Goal: Transaction & Acquisition: Purchase product/service

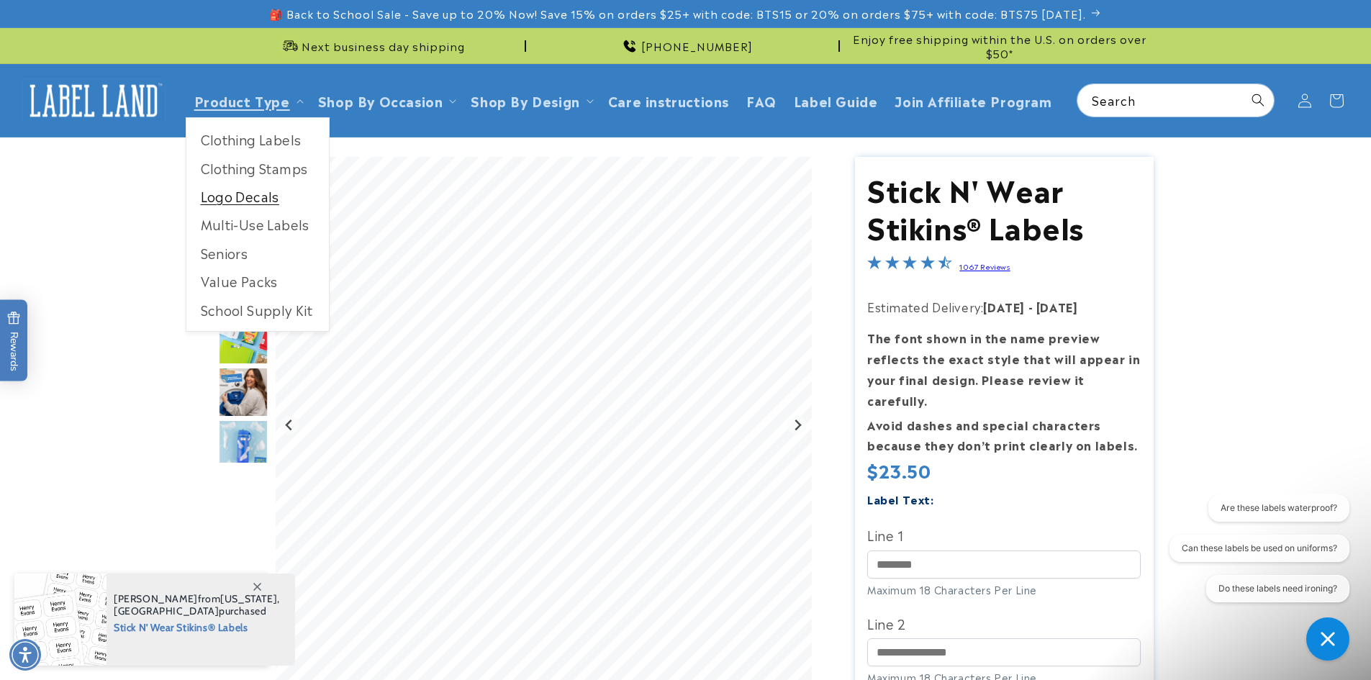
click at [232, 196] on link "Logo Decals" at bounding box center [257, 196] width 143 height 28
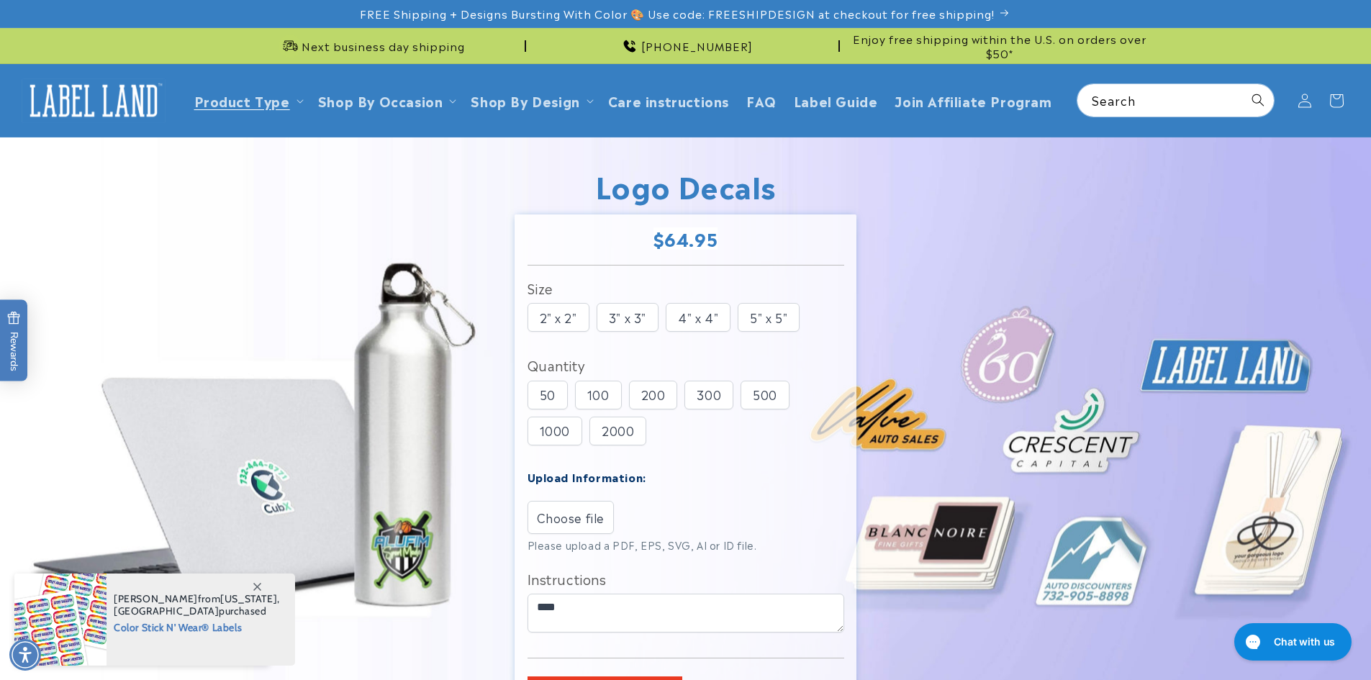
click at [768, 322] on div "5" x 5"" at bounding box center [769, 317] width 62 height 29
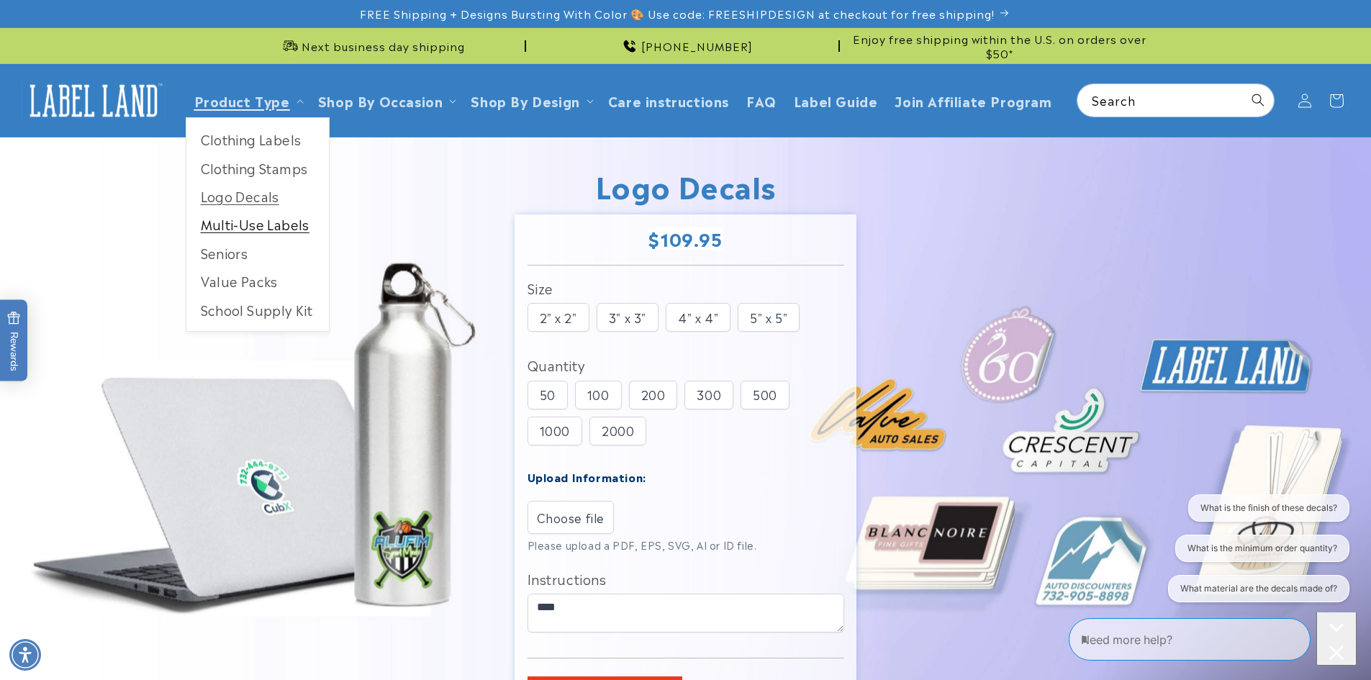
click at [253, 230] on link "Multi-Use Labels" at bounding box center [257, 224] width 143 height 28
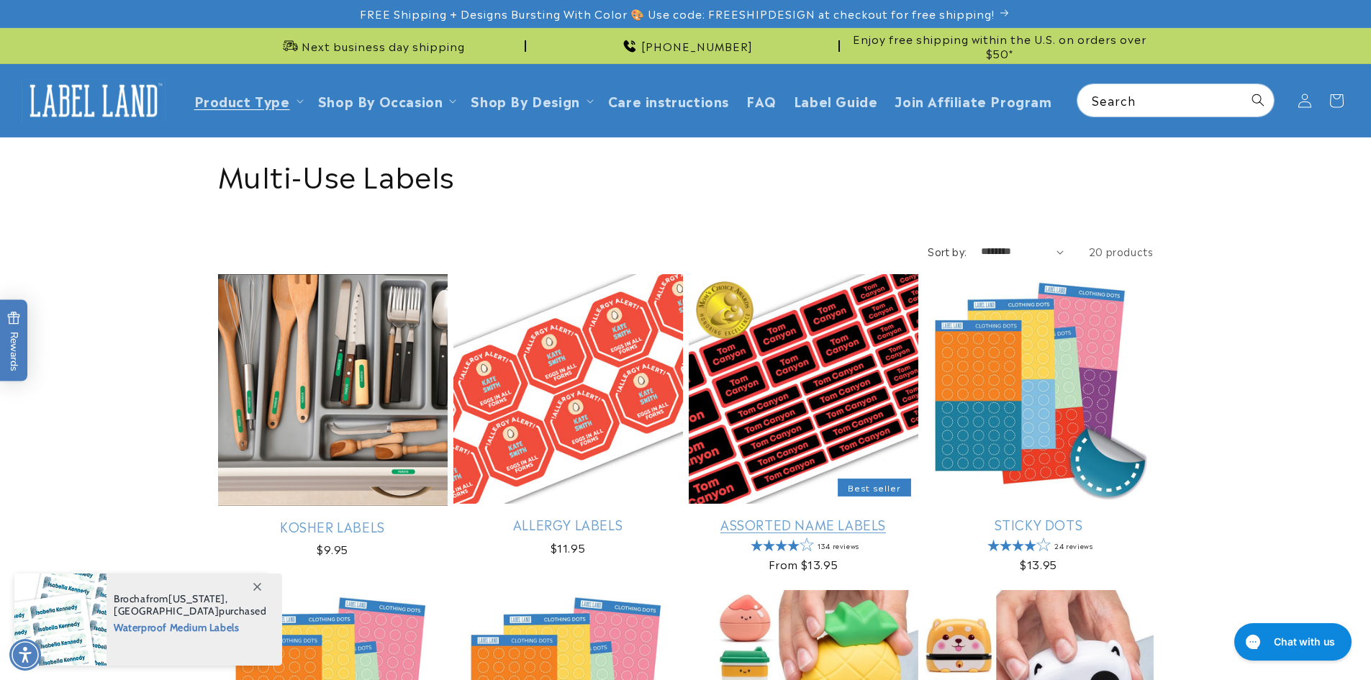
click at [808, 527] on link "Assorted Name Labels" at bounding box center [804, 524] width 230 height 17
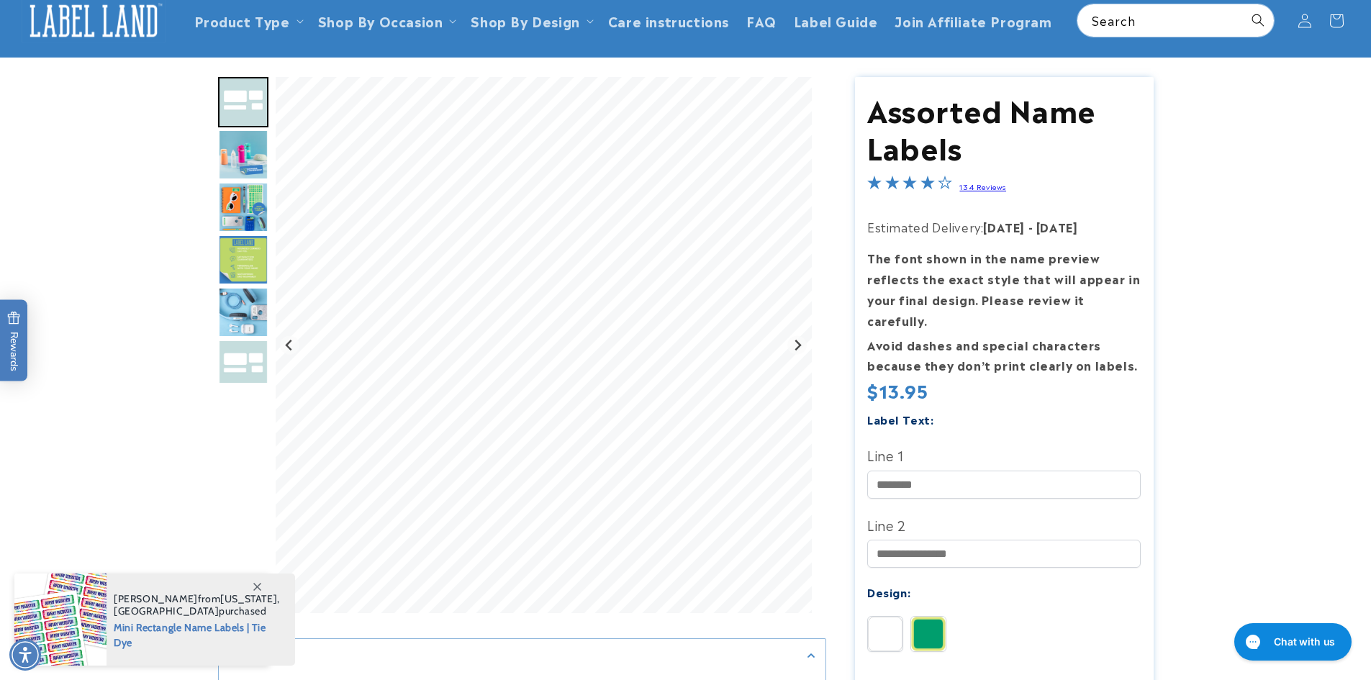
scroll to position [288, 0]
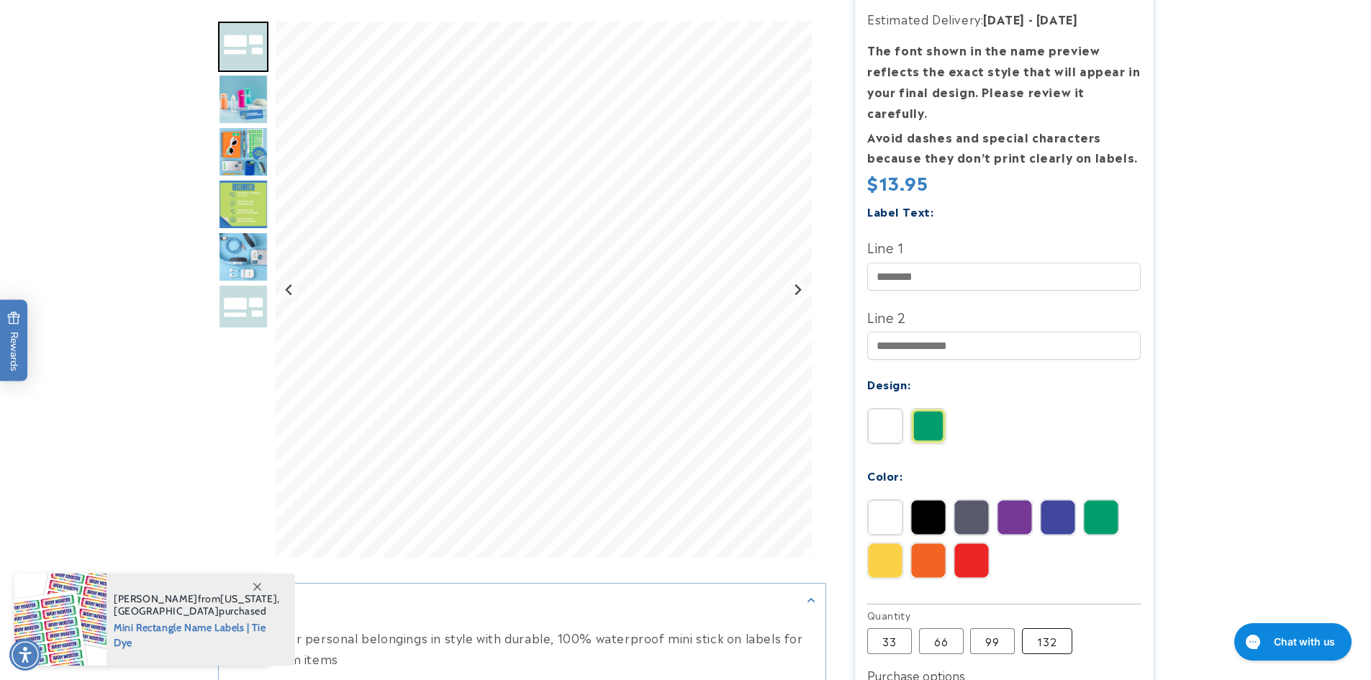
click at [1057, 628] on label "132 Variant sold out or unavailable" at bounding box center [1047, 641] width 50 height 26
